Goal: Task Accomplishment & Management: Manage account settings

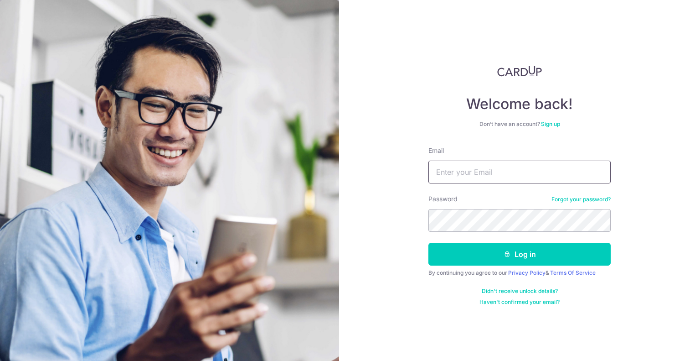
click at [497, 177] on input "Email" at bounding box center [520, 172] width 182 height 23
type input "[EMAIL_ADDRESS][DOMAIN_NAME]"
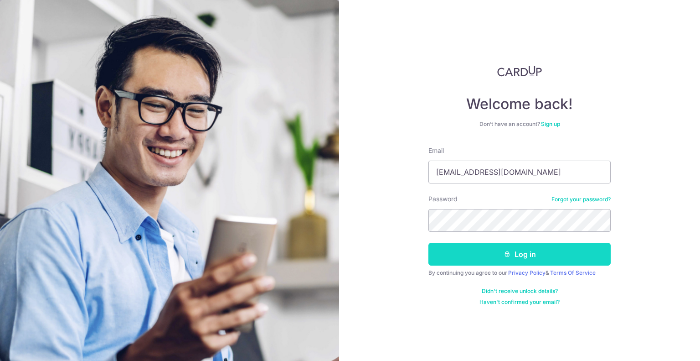
click at [511, 249] on button "Log in" at bounding box center [520, 254] width 182 height 23
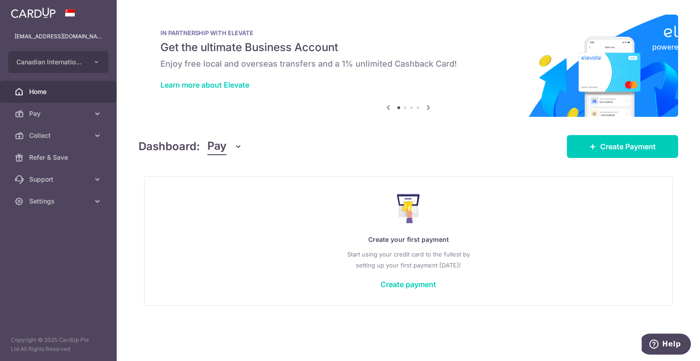
click at [234, 147] on icon "button" at bounding box center [238, 146] width 9 height 9
click at [221, 198] on link "Collect" at bounding box center [255, 194] width 95 height 22
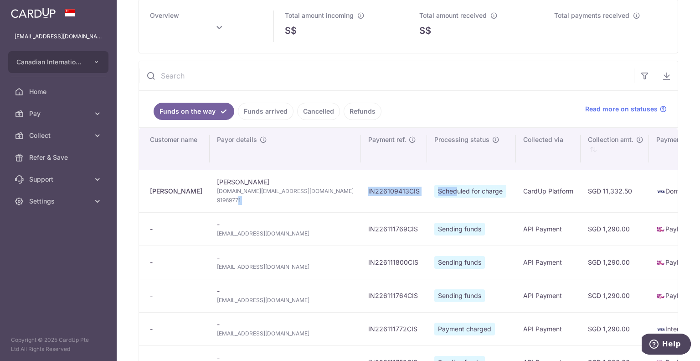
type input "[DATE]"
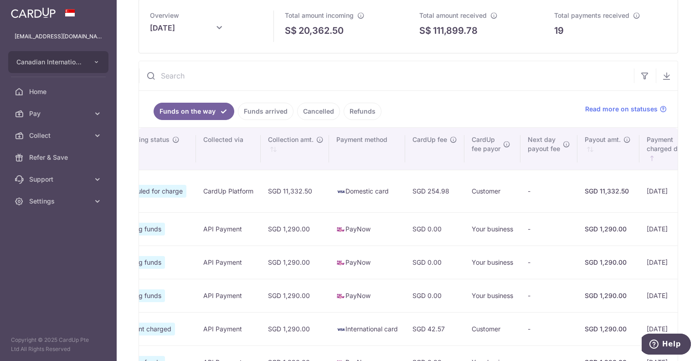
scroll to position [0, 465]
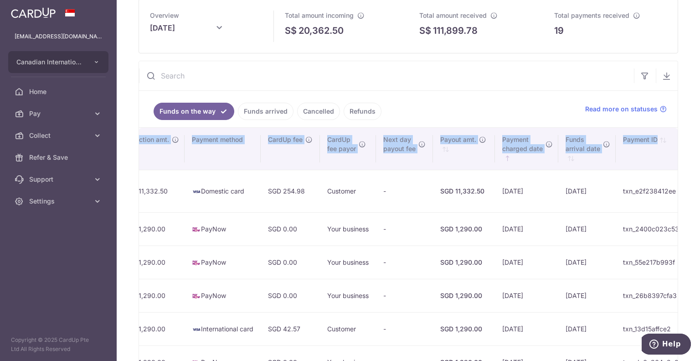
drag, startPoint x: 418, startPoint y: 191, endPoint x: 700, endPoint y: 197, distance: 282.3
click at [700, 197] on div "Collect dashboard Collect Payment Create request to collect payments Custom Pay…" at bounding box center [409, 180] width 584 height 361
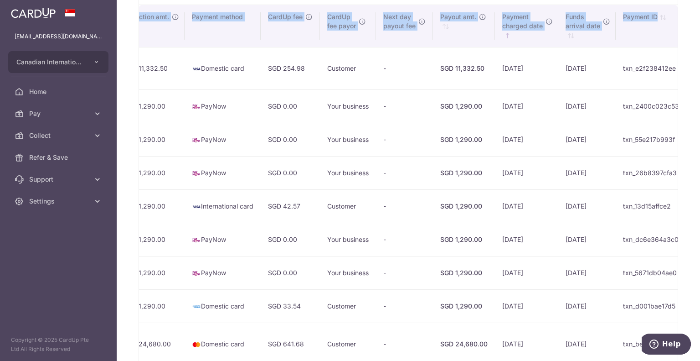
scroll to position [182, 0]
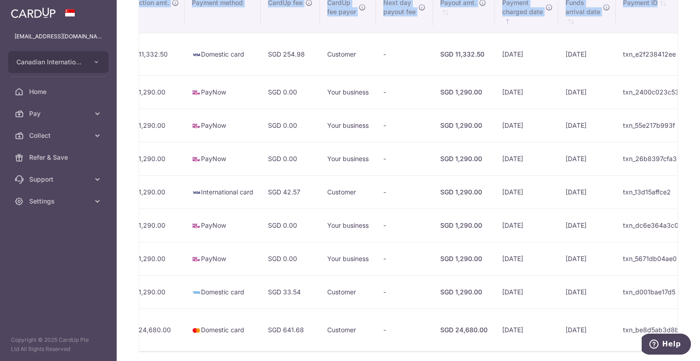
click at [495, 326] on td "[DATE]" at bounding box center [526, 329] width 63 height 42
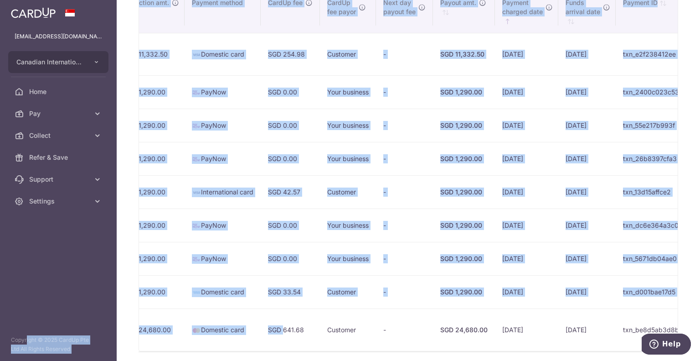
scroll to position [0, 0]
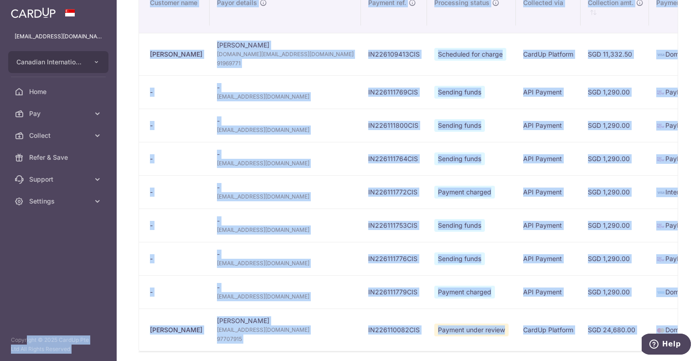
drag, startPoint x: 204, startPoint y: 327, endPoint x: 0, endPoint y: 311, distance: 204.5
click at [0, 311] on main "[EMAIL_ADDRESS][DOMAIN_NAME] Canadian International School Pte Ltd Add new comp…" at bounding box center [350, 180] width 700 height 361
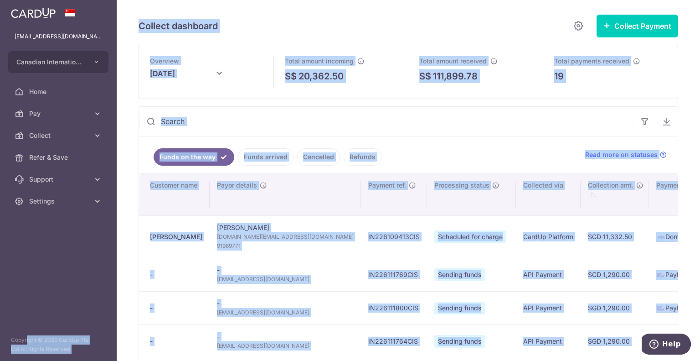
click at [361, 209] on th "Payment ref." at bounding box center [394, 194] width 66 height 42
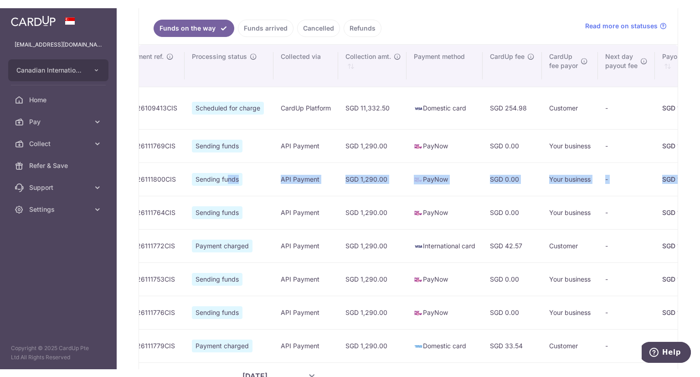
scroll to position [0, 465]
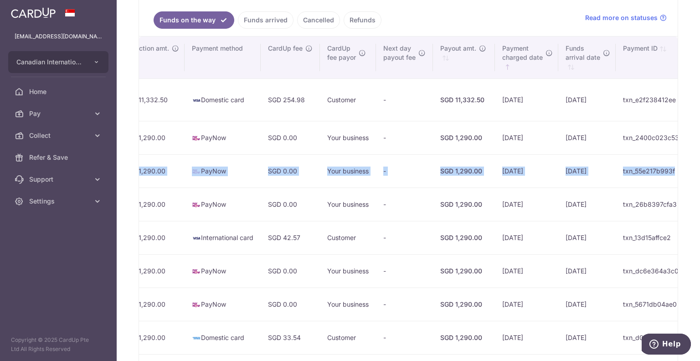
drag, startPoint x: 393, startPoint y: 171, endPoint x: 608, endPoint y: 175, distance: 215.3
click at [608, 175] on tr "- - [EMAIL_ADDRESS][DOMAIN_NAME] IN226111800CIS Sending funds API Payment SGD 1…" at bounding box center [211, 170] width 1075 height 33
click at [559, 186] on td "[DATE]" at bounding box center [587, 170] width 57 height 33
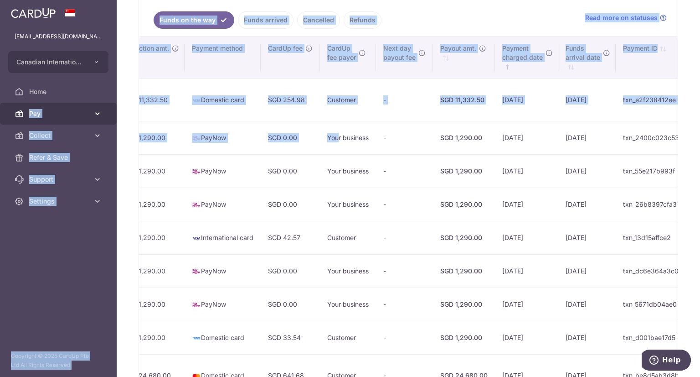
scroll to position [0, 0]
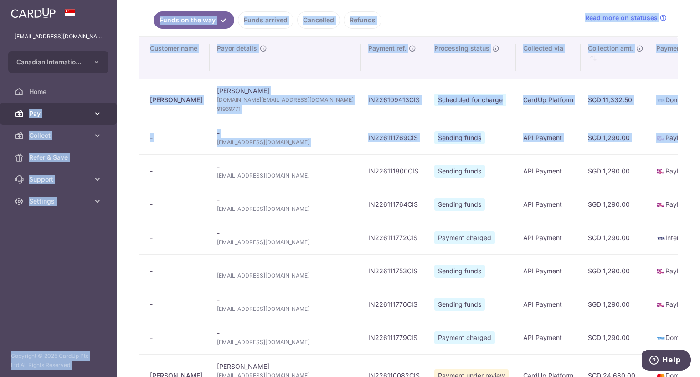
drag, startPoint x: 264, startPoint y: 137, endPoint x: 136, endPoint y: 148, distance: 128.1
click at [2, 117] on main "[EMAIL_ADDRESS][DOMAIN_NAME] Canadian International School Pte Ltd Add new comp…" at bounding box center [350, 188] width 700 height 377
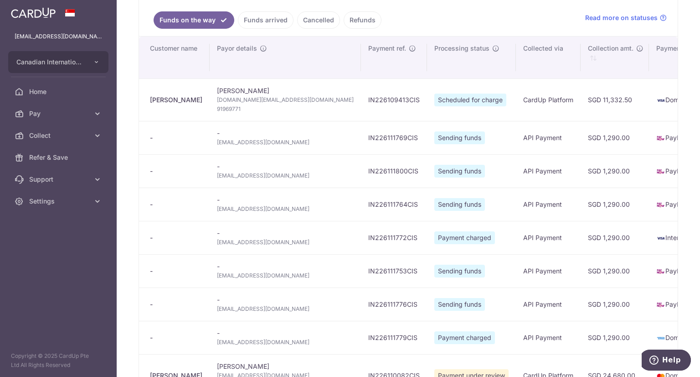
click at [247, 159] on td "- [EMAIL_ADDRESS][DOMAIN_NAME]" at bounding box center [285, 170] width 151 height 33
